Goal: Use online tool/utility: Utilize a website feature to perform a specific function

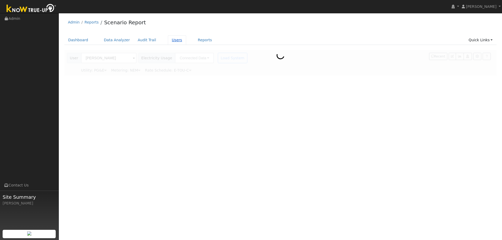
click at [174, 39] on link "Users" at bounding box center [177, 40] width 18 height 10
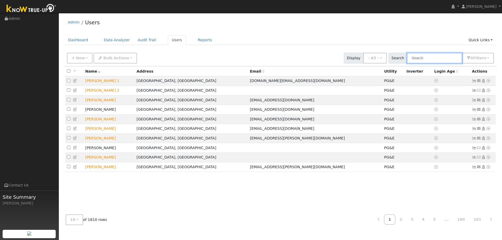
click at [428, 58] on input "text" at bounding box center [434, 58] width 55 height 11
type input "[PERSON_NAME]"
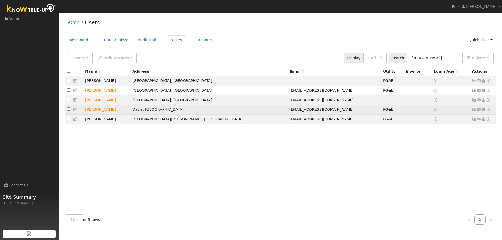
click at [487, 111] on icon at bounding box center [488, 110] width 5 height 4
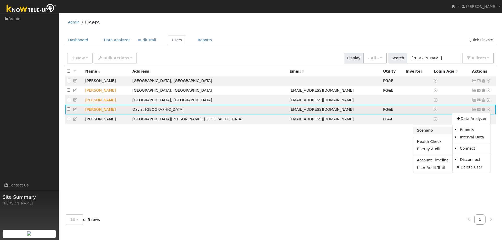
click at [441, 133] on link "Scenario" at bounding box center [433, 130] width 39 height 7
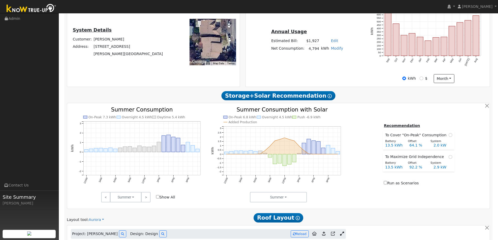
scroll to position [131, 0]
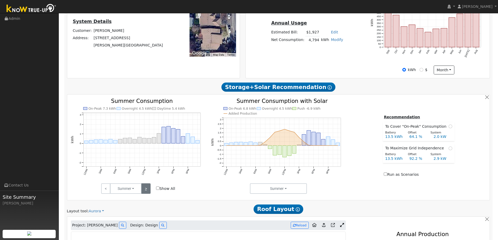
click at [145, 189] on link ">" at bounding box center [145, 189] width 9 height 10
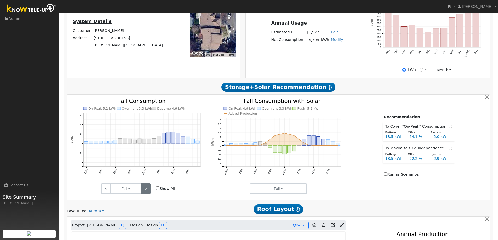
click at [145, 189] on link ">" at bounding box center [145, 189] width 9 height 10
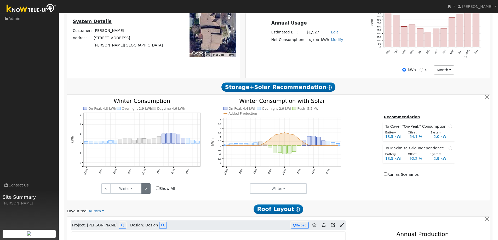
click at [145, 189] on link ">" at bounding box center [145, 189] width 9 height 10
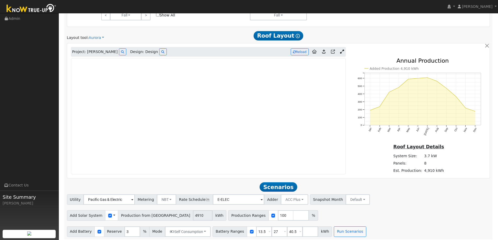
scroll to position [307, 0]
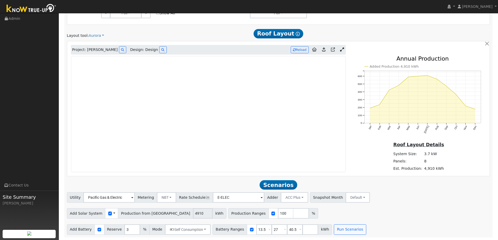
click at [113, 213] on span at bounding box center [114, 213] width 2 height 5
click at [118, 222] on link "Use CSV Data" at bounding box center [127, 222] width 36 height 7
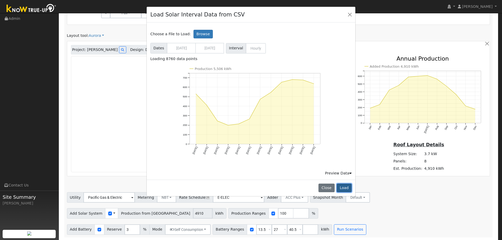
click at [346, 188] on button "Load" at bounding box center [344, 188] width 15 height 9
type input "5506"
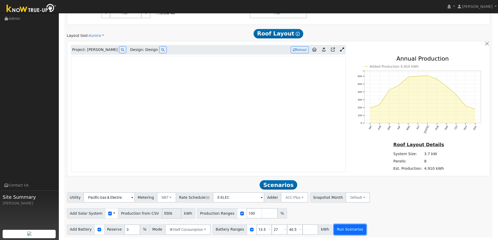
click at [339, 231] on button "Run Scenarios" at bounding box center [350, 230] width 32 height 10
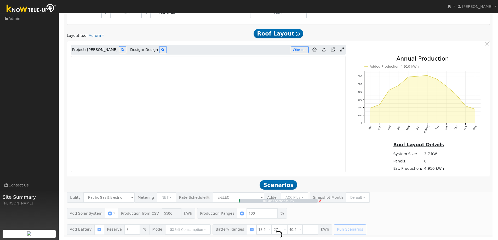
type input "3.7"
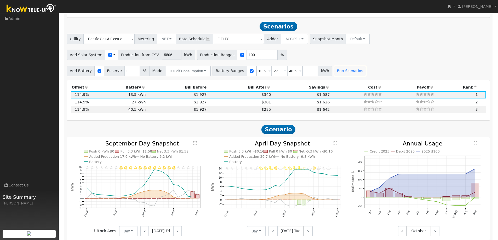
scroll to position [445, 0]
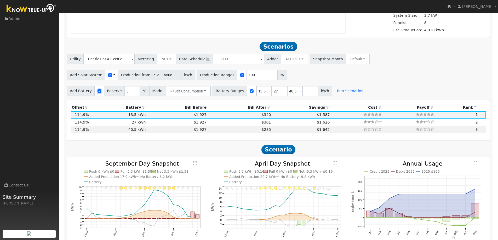
click at [98, 91] on input "checkbox" at bounding box center [100, 91] width 4 height 4
checkbox input "false"
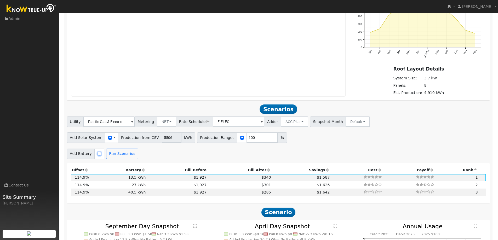
scroll to position [341, 0]
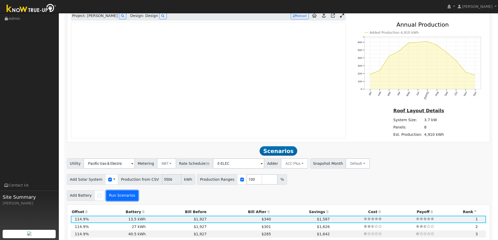
click at [119, 199] on button "Run Scenarios" at bounding box center [122, 196] width 32 height 10
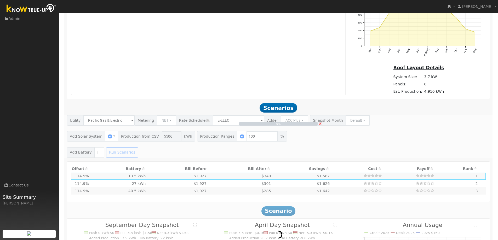
scroll to position [393, 0]
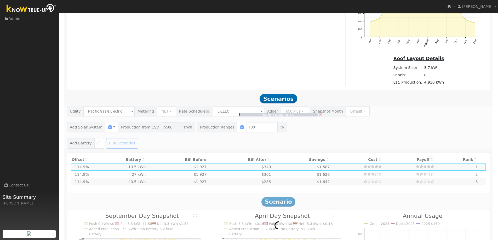
type input "$3,854"
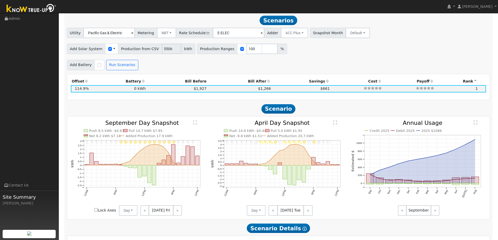
scroll to position [445, 0]
